Goal: Find specific page/section: Find specific page/section

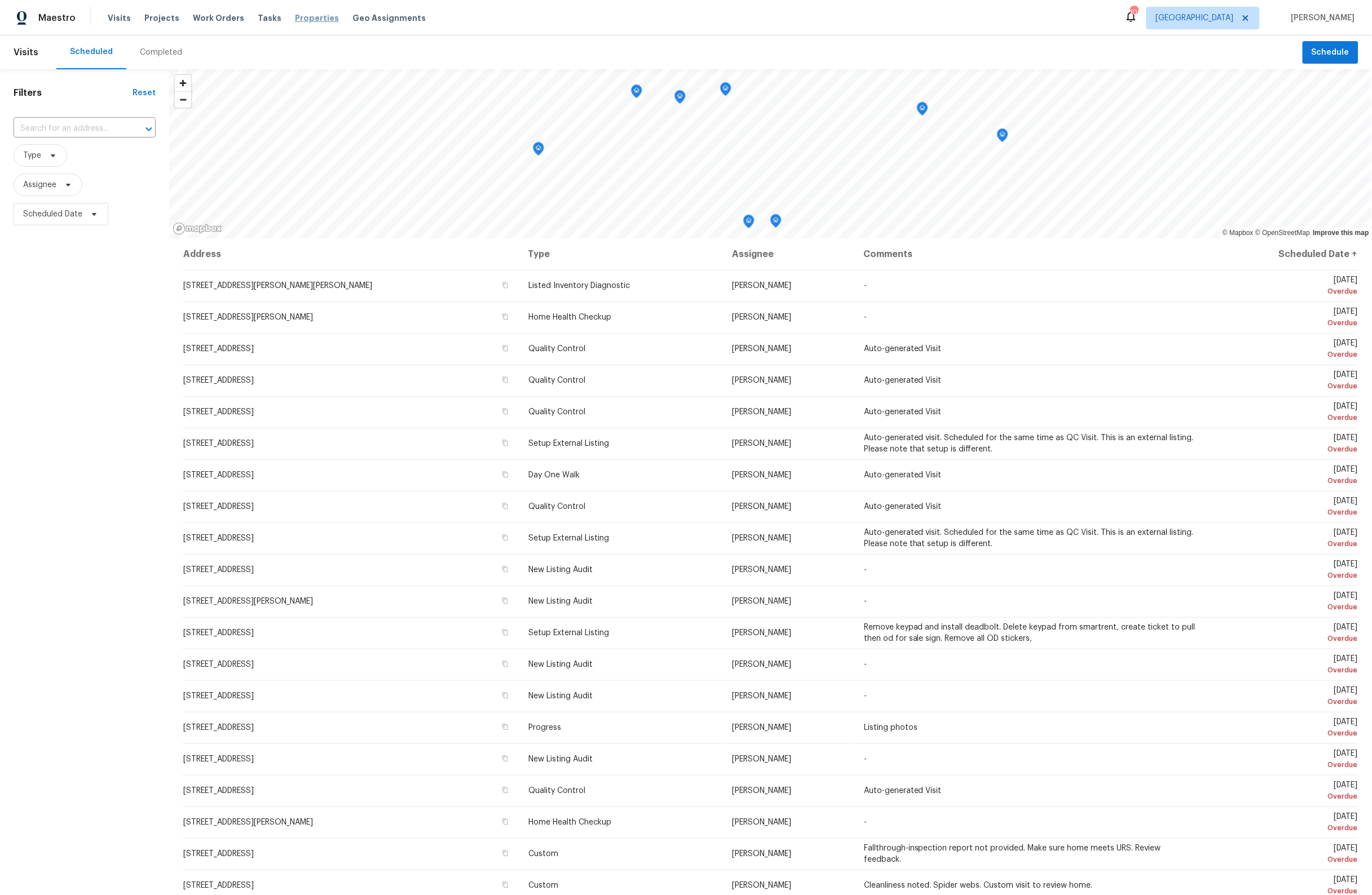
click at [308, 20] on span "Properties" at bounding box center [317, 18] width 44 height 11
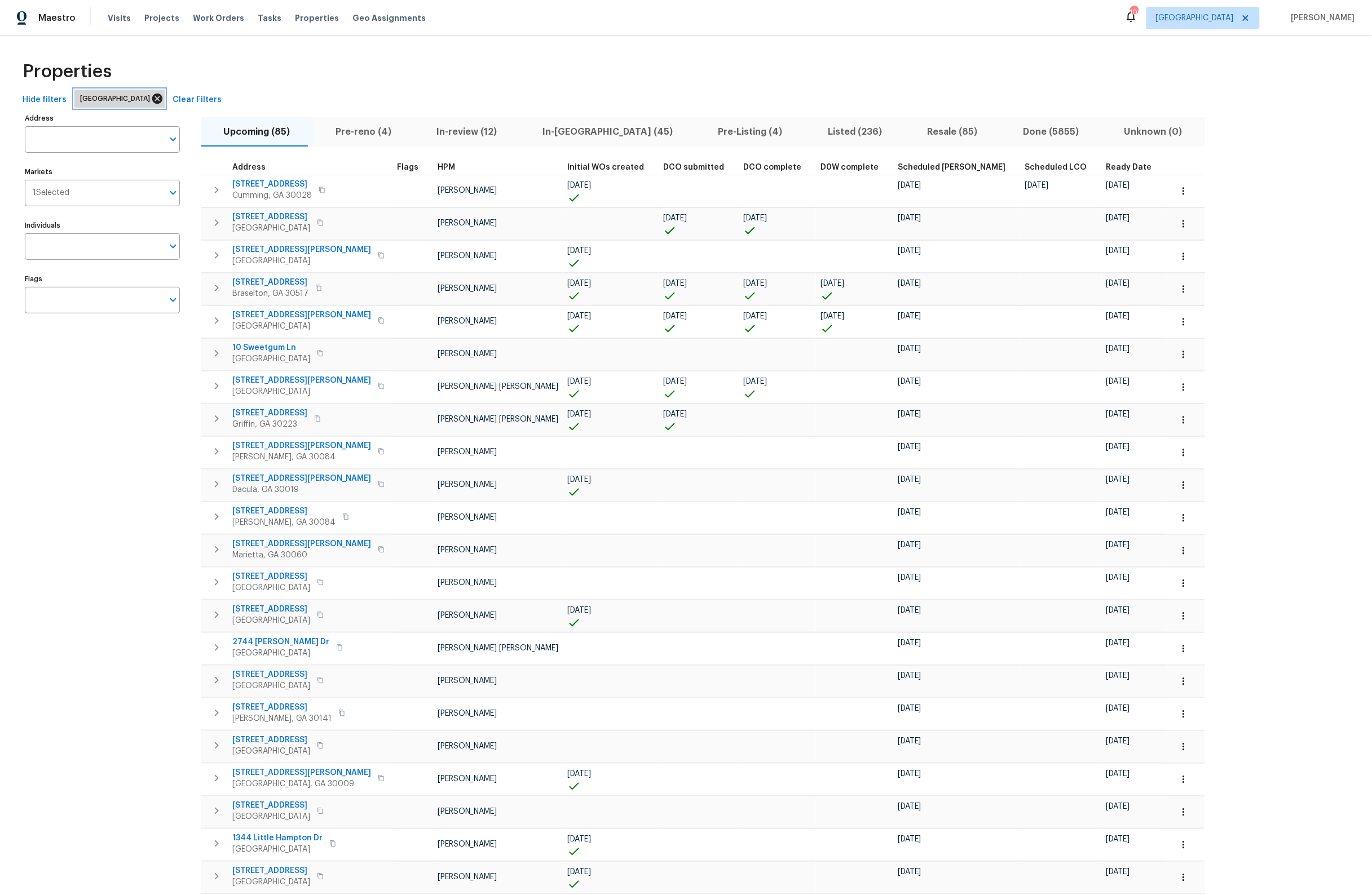
click at [151, 100] on icon at bounding box center [157, 99] width 12 height 12
